Goal: Find specific page/section: Find specific page/section

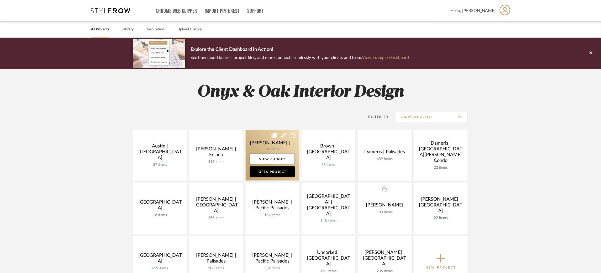
click at [256, 141] on link at bounding box center [271, 155] width 53 height 51
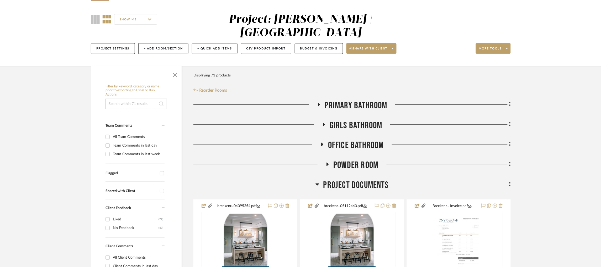
scroll to position [79, 0]
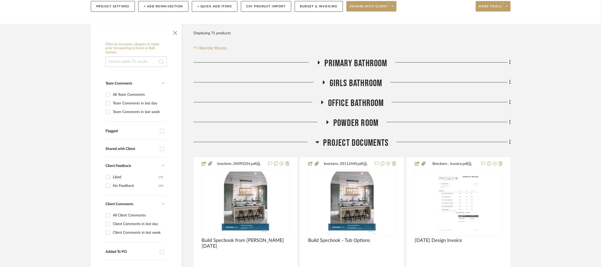
click at [317, 143] on icon at bounding box center [317, 143] width 4 height 2
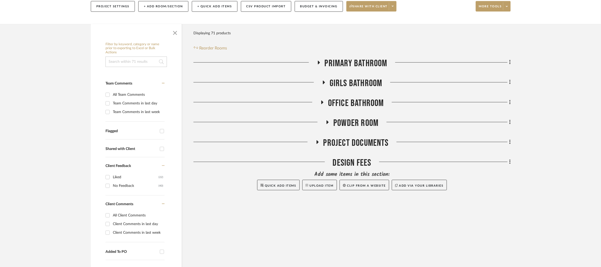
click at [319, 63] on icon at bounding box center [319, 63] width 2 height 4
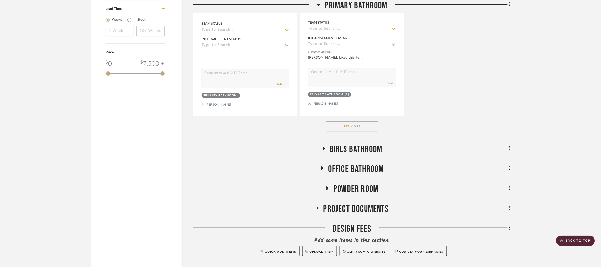
scroll to position [747, 0]
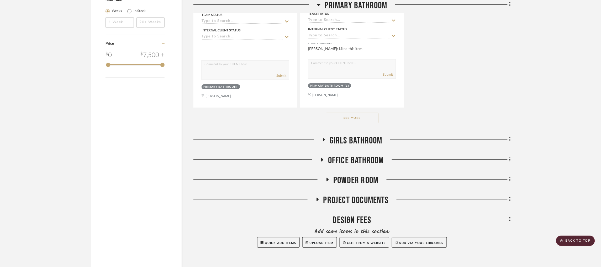
click at [372, 121] on button "See More" at bounding box center [352, 118] width 52 height 10
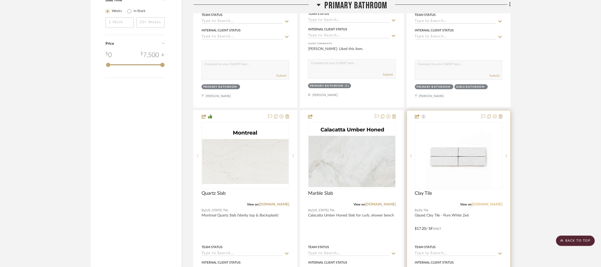
click at [493, 206] on link "[DOMAIN_NAME]" at bounding box center [487, 205] width 31 height 4
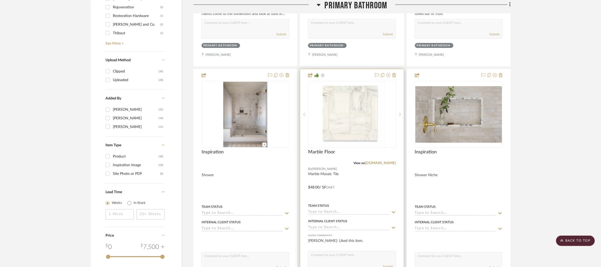
scroll to position [555, 0]
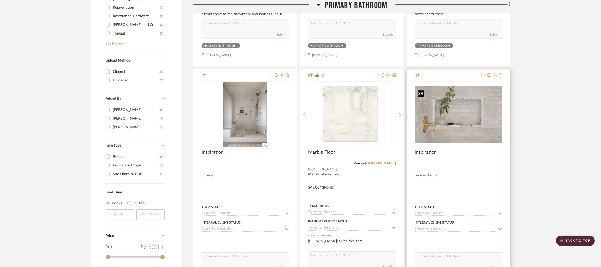
click at [0, 0] on img at bounding box center [0, 0] width 0 height 0
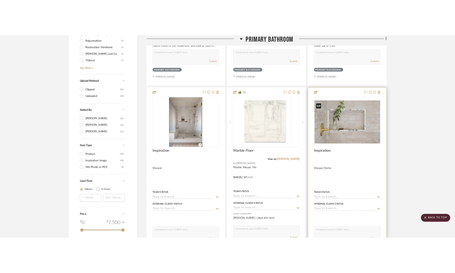
scroll to position [0, 0]
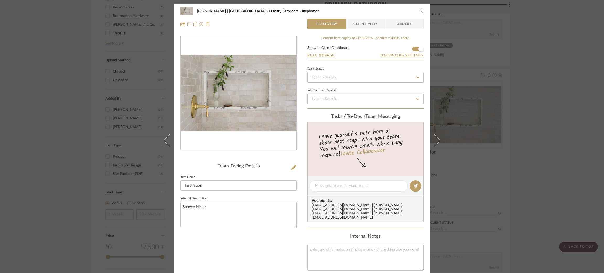
click at [252, 105] on img "0" at bounding box center [239, 93] width 116 height 76
click at [264, 82] on img "0" at bounding box center [239, 93] width 116 height 76
drag, startPoint x: 339, startPoint y: 139, endPoint x: 241, endPoint y: 102, distance: 105.3
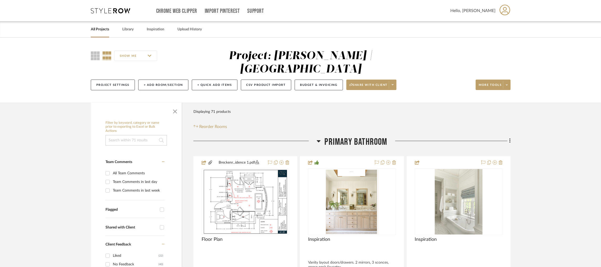
click at [106, 9] on icon at bounding box center [110, 10] width 39 height 5
